Goal: Transaction & Acquisition: Purchase product/service

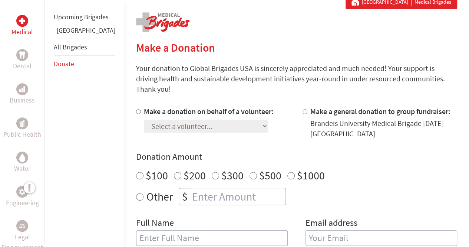
scroll to position [143, 0]
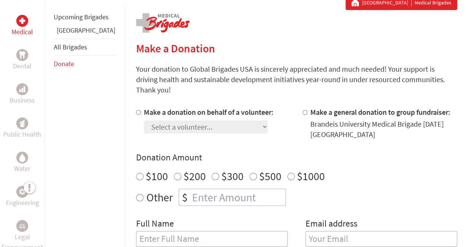
click at [110, 104] on div "Medical Dental Business Public Health Water Engineering Legal Empowerment Upcom…" at bounding box center [234, 220] width 469 height 451
click at [136, 107] on div at bounding box center [140, 123] width 8 height 33
click at [136, 110] on input "Make a donation on behalf of a volunteer:" at bounding box center [138, 112] width 5 height 5
radio input "true"
click at [159, 120] on select "Select a volunteer... [PERSON_NAME] [PERSON_NAME] [PERSON_NAME] [PERSON_NAME] […" at bounding box center [206, 126] width 124 height 13
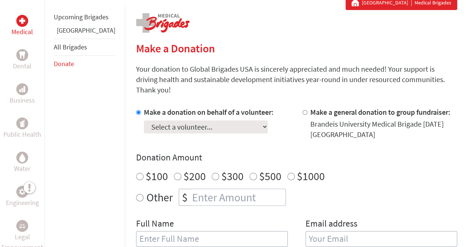
click at [263, 135] on div "Make a donation on behalf of a volunteer: Select a volunteer... [PERSON_NAME] […" at bounding box center [296, 181] width 321 height 148
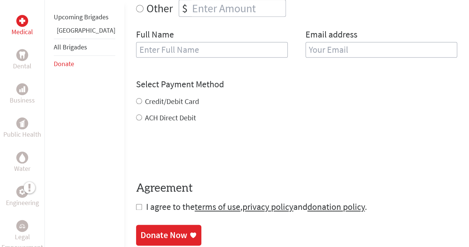
scroll to position [333, 0]
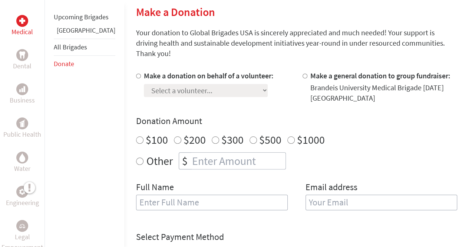
scroll to position [179, 0]
click at [320, 83] on div "Brandeis University Medical Brigade [DATE] [GEOGRAPHIC_DATA]" at bounding box center [384, 93] width 147 height 21
